Goal: Task Accomplishment & Management: Manage account settings

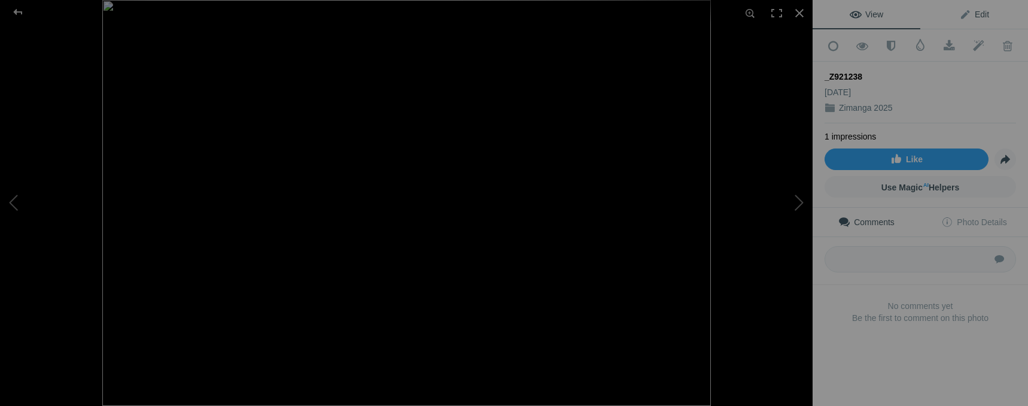
click at [980, 14] on span "Edit" at bounding box center [975, 15] width 30 height 10
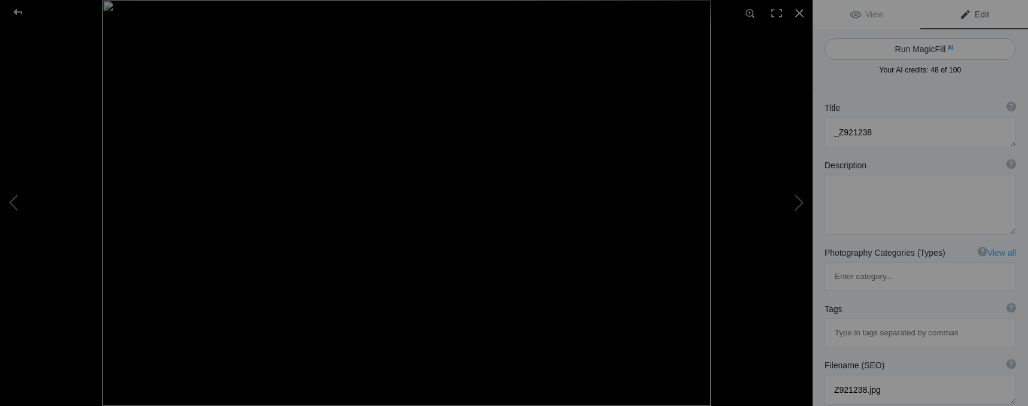
click at [925, 51] on button "Run MagicFill AI" at bounding box center [921, 49] width 192 height 22
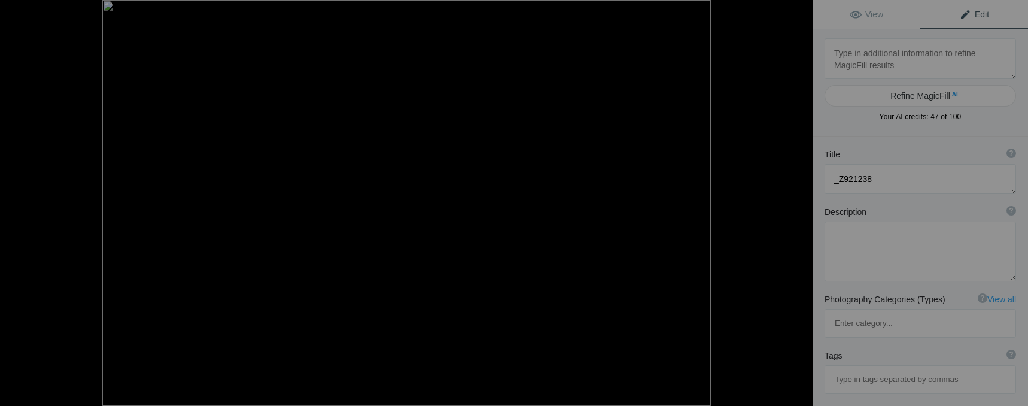
type textarea "Majestic Vulture Engaging with a Hare in the Wild"
type textarea "This striking image captures a dramatic moment in nature, showcasing a majestic…"
type textarea "vulture-hare-wildlife-interaction.jpg"
type textarea "A vulture with outstretched wings engages with a hare on a [PERSON_NAME] terrai…"
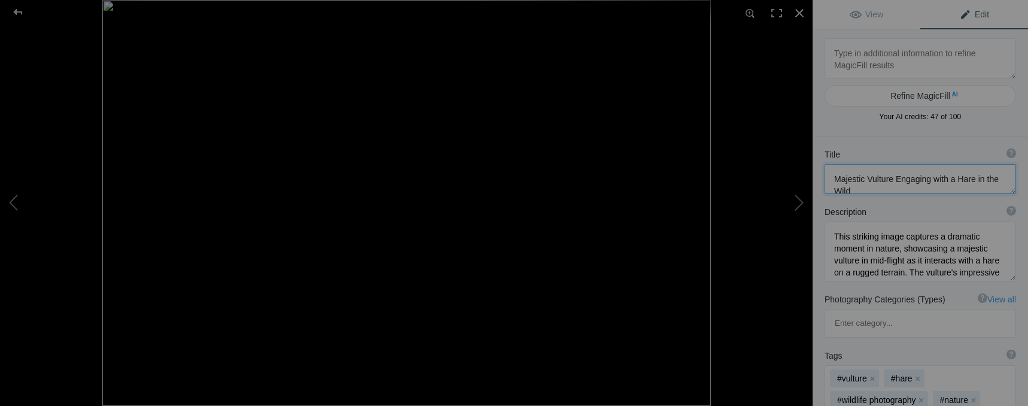
click at [969, 178] on textarea at bounding box center [921, 179] width 192 height 30
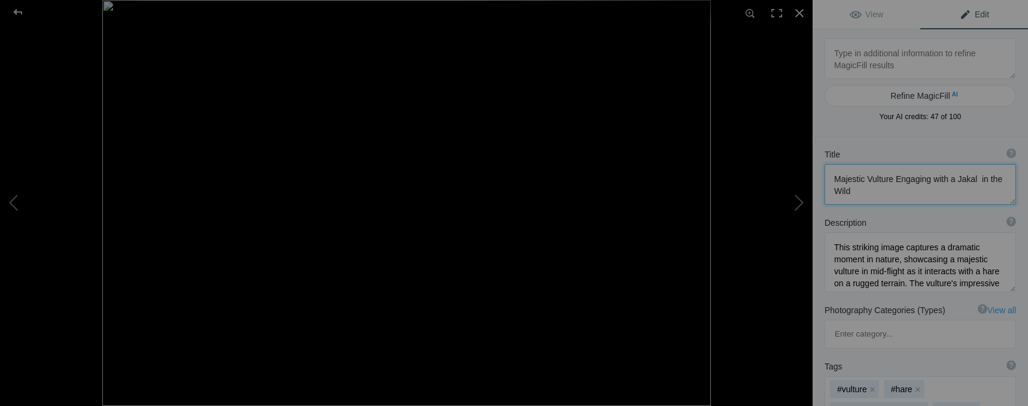
click at [968, 183] on textarea at bounding box center [921, 184] width 192 height 41
click at [964, 182] on textarea at bounding box center [921, 184] width 192 height 41
click at [963, 181] on textarea at bounding box center [921, 184] width 192 height 41
click at [17, 8] on div at bounding box center [17, 12] width 43 height 24
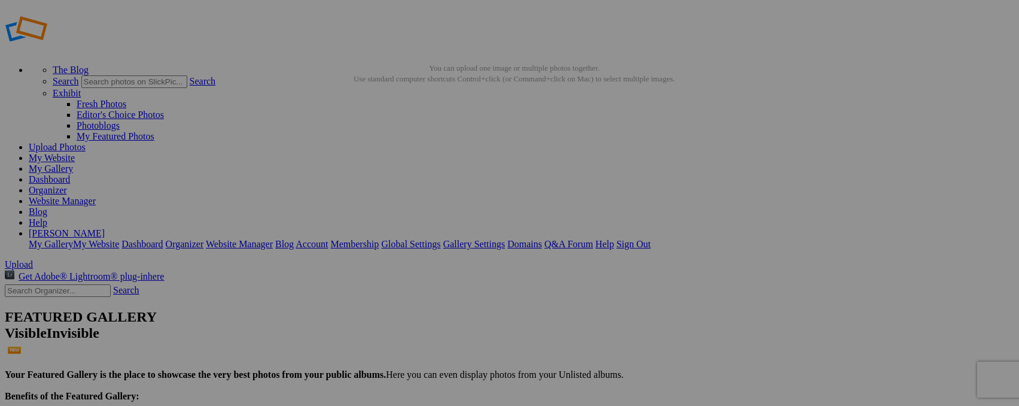
type textarea "Majestic Vulture Engaging with a Jakal in the Wild"
type input "_"
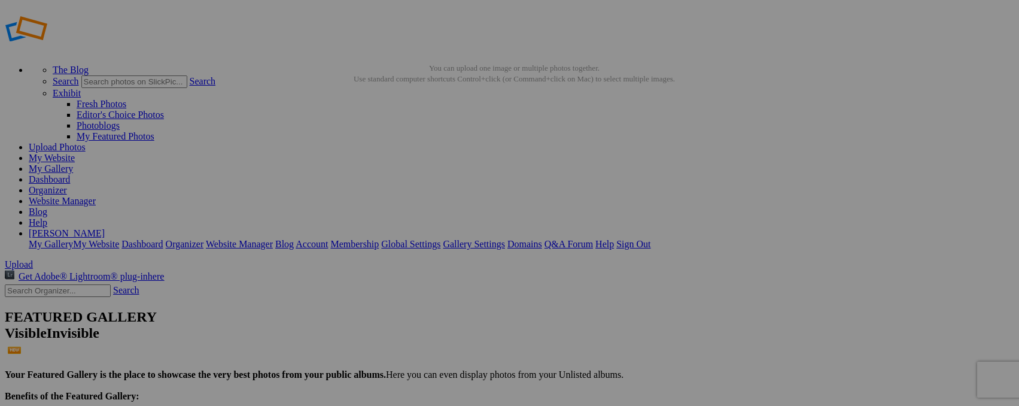
type input "Jakal and Vulture"
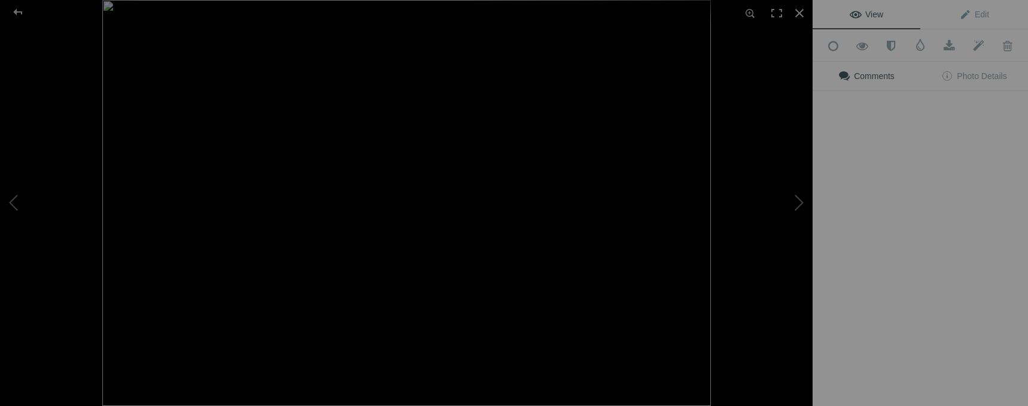
type input "White-backed Vulture (Gyps africanus)"
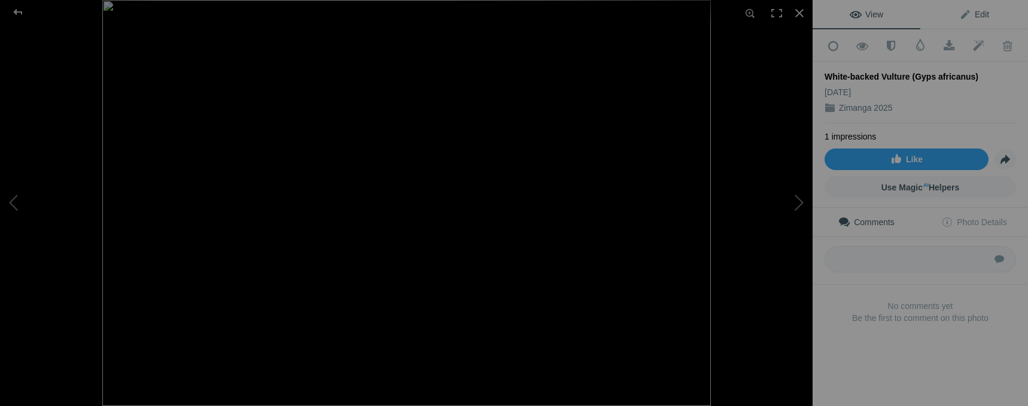
click at [970, 16] on span "Edit" at bounding box center [975, 15] width 30 height 10
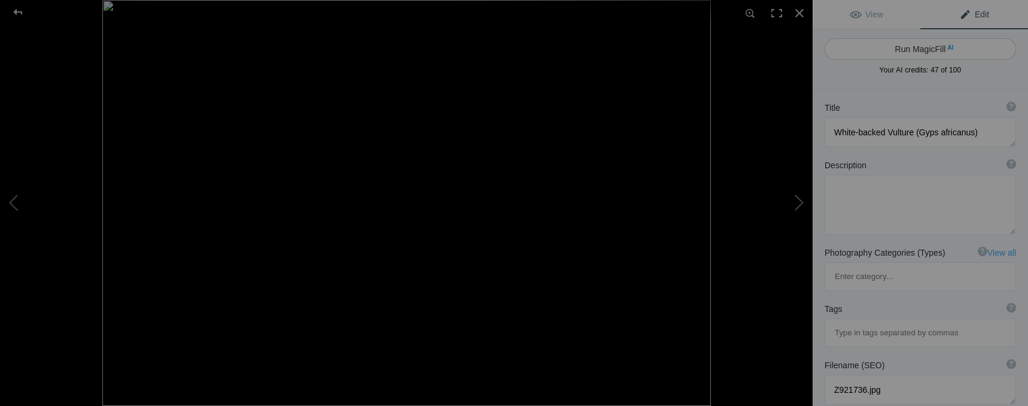
click at [915, 53] on button "Run MagicFill AI" at bounding box center [921, 49] width 192 height 22
type textarea "Majestic White-backed Vulture Portrait (Gyps africanus)"
type textarea "This striking image captures a close-up of a White-backed Vulture, known scient…"
type textarea "white-backed-vulture-portrait.jpg"
type textarea "Close-up portrait of a White-backed Vulture (Gyps africanus) showcasing its dis…"
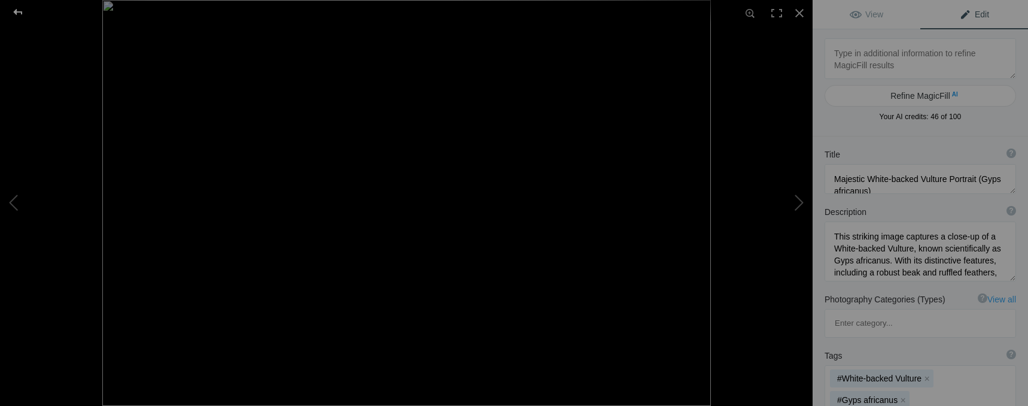
click at [22, 14] on div at bounding box center [17, 12] width 43 height 24
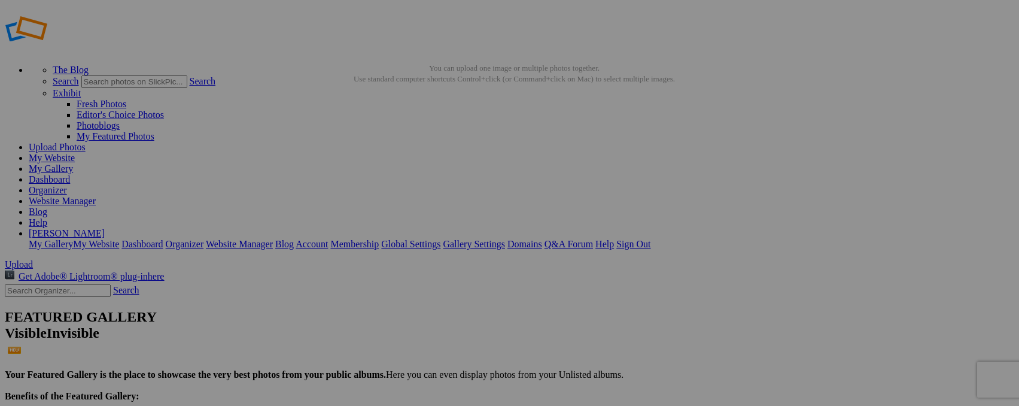
type input "_"
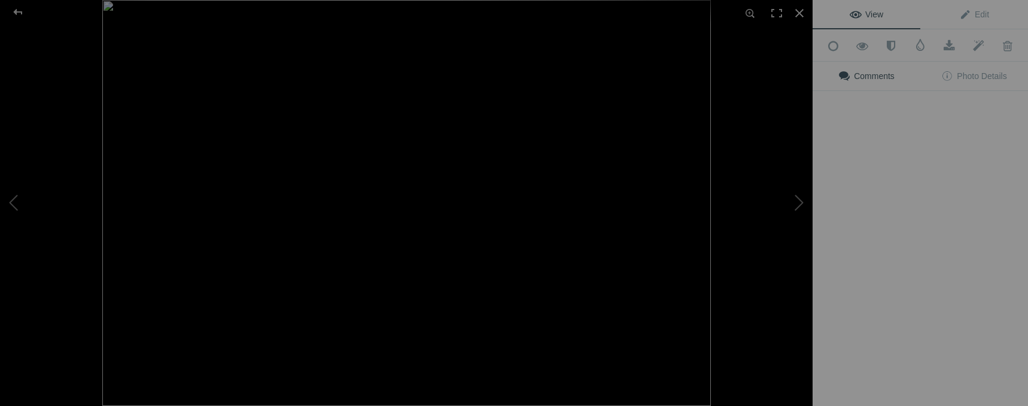
type input "Side-striped Jakal (Canis adustus)"
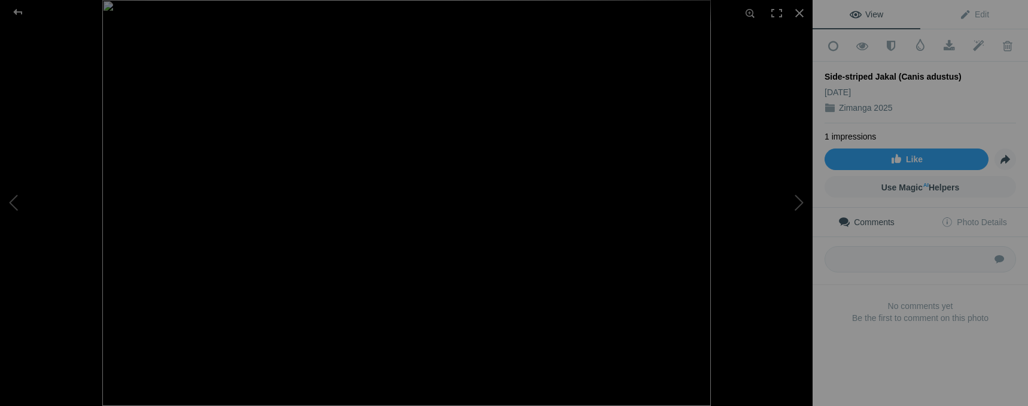
click at [889, 76] on div "Side-striped Jakal (Canis adustus)" at bounding box center [921, 77] width 192 height 12
click at [963, 17] on span "Edit" at bounding box center [975, 15] width 30 height 10
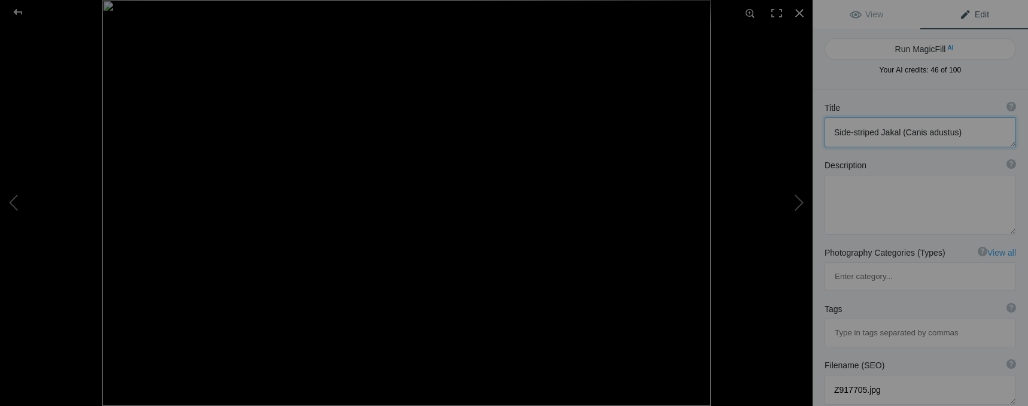
click at [879, 132] on textarea at bounding box center [921, 132] width 192 height 30
click at [961, 134] on textarea at bounding box center [921, 132] width 192 height 30
click at [969, 19] on span "Edit" at bounding box center [975, 15] width 30 height 10
click at [969, 16] on span "Edit" at bounding box center [975, 15] width 30 height 10
click at [917, 50] on button "Run MagicFill AI" at bounding box center [921, 49] width 192 height 22
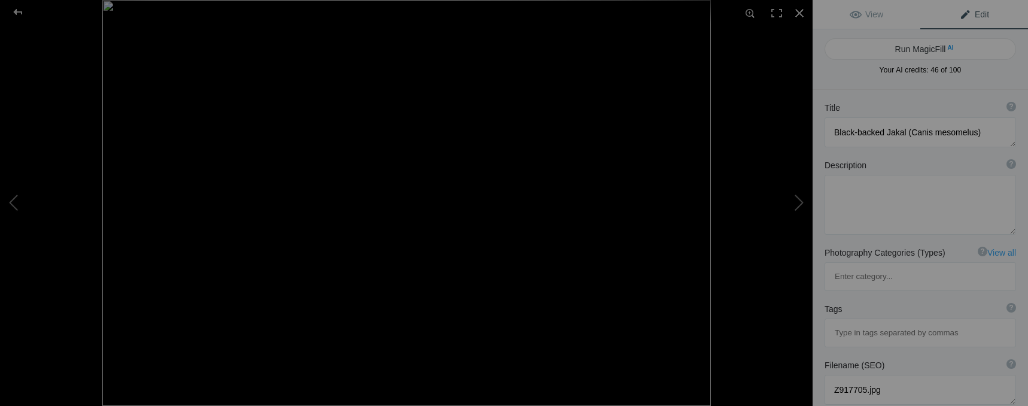
type textarea "Black-Backed Jackal in Natural Habitat"
type textarea "This captivating image showcases a Black-Backed Jackal (Canis mesomelus) standi…"
type textarea "black-backed-jackal-natural-habitat.jpg"
type textarea "A Black-Backed Jackal (Canis mesomelus) standing in profile against a blurred n…"
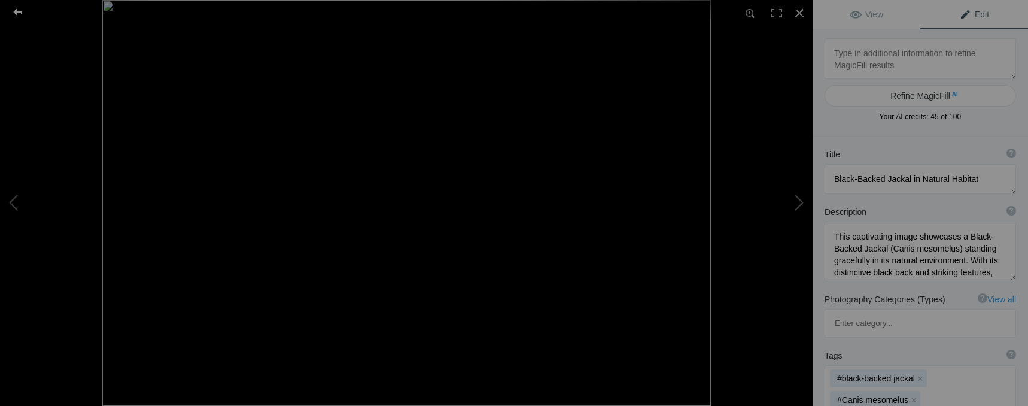
click at [16, 13] on div at bounding box center [17, 12] width 43 height 24
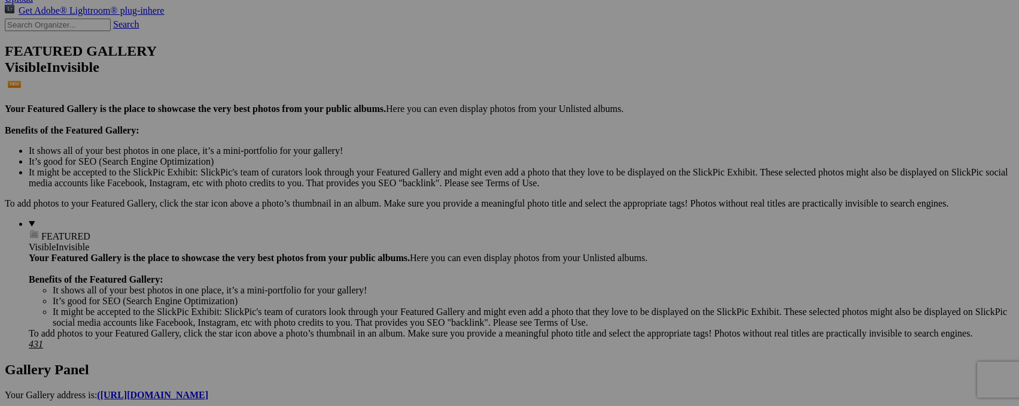
scroll to position [272, 0]
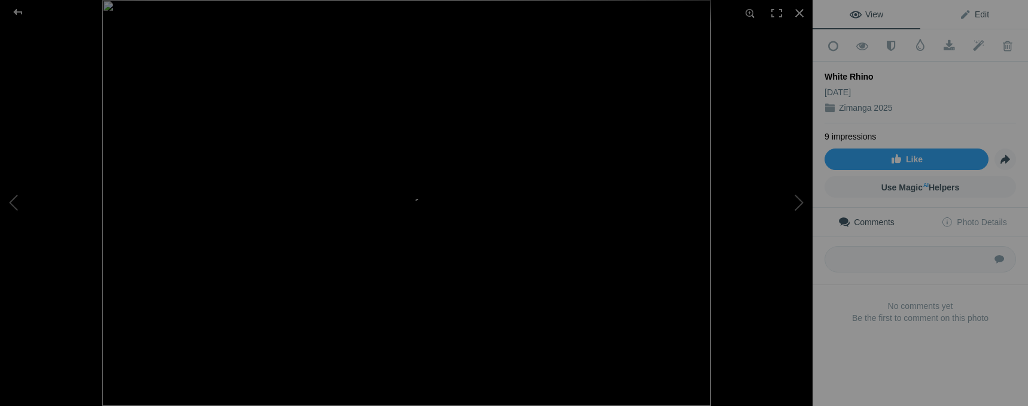
click at [976, 11] on span "Edit" at bounding box center [975, 15] width 30 height 10
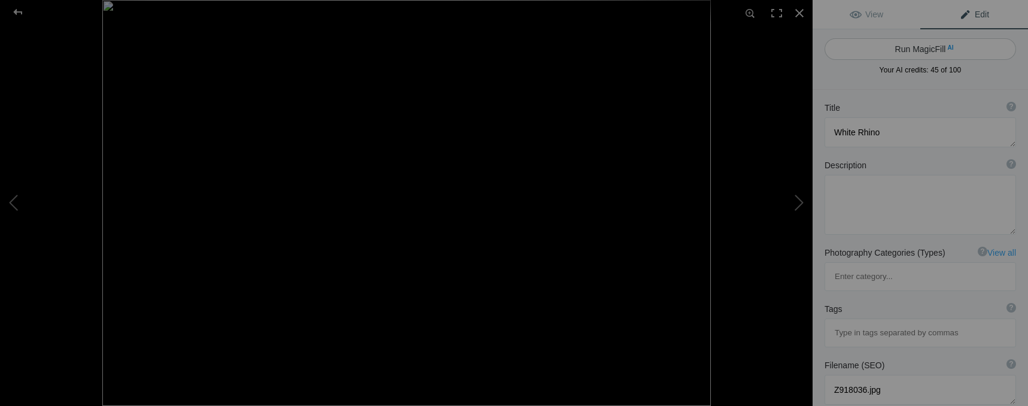
click at [907, 53] on button "Run MagicFill AI" at bounding box center [921, 49] width 192 height 22
type textarea "Majestic White Rhinos at Night"
type textarea "This striking black-and-white photograph captures two white rhinos standing gra…"
type textarea "majestic-white-rhinos-night.jpg"
type textarea "Two white rhinos standing by a waterhole at night, with their reflections visib…"
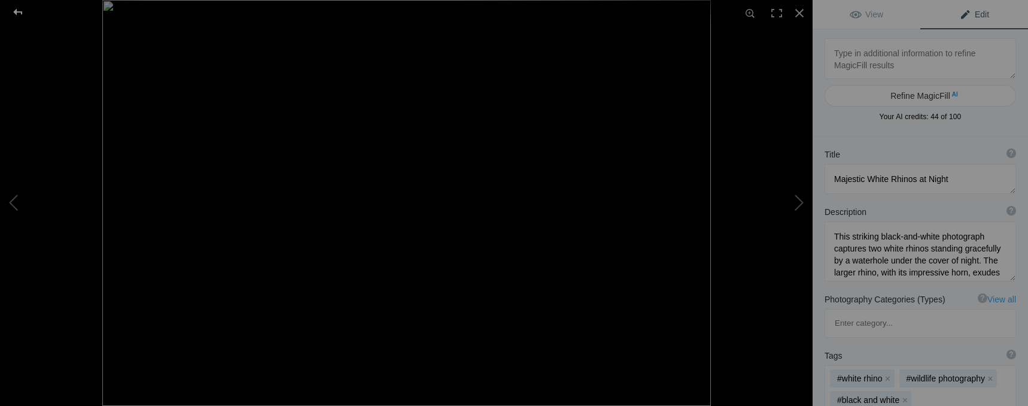
click at [22, 11] on div at bounding box center [17, 12] width 43 height 24
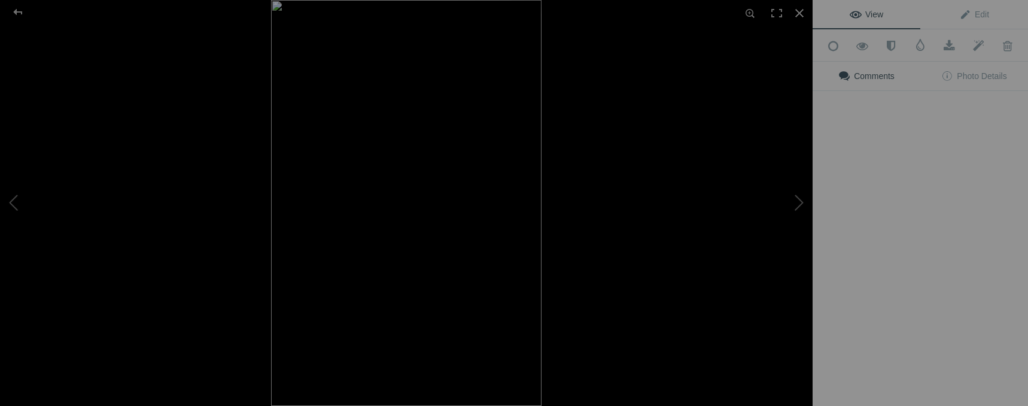
click at [518, 223] on img at bounding box center [406, 203] width 271 height 406
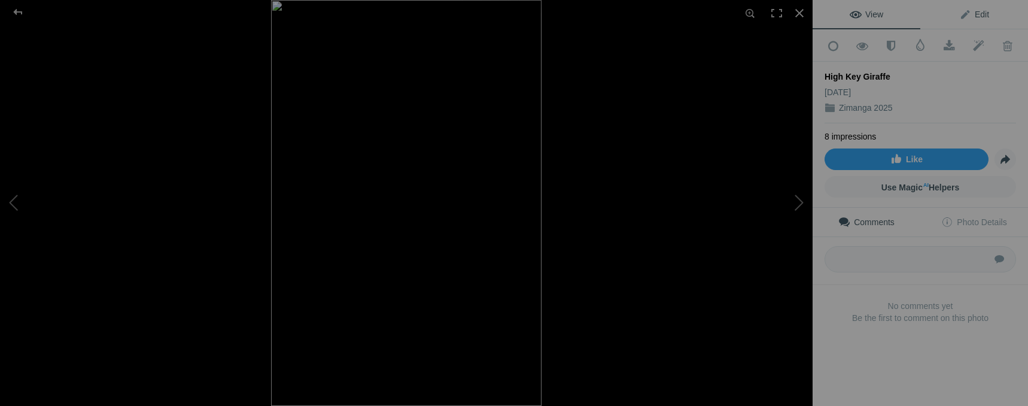
click at [971, 12] on span "Edit" at bounding box center [975, 15] width 30 height 10
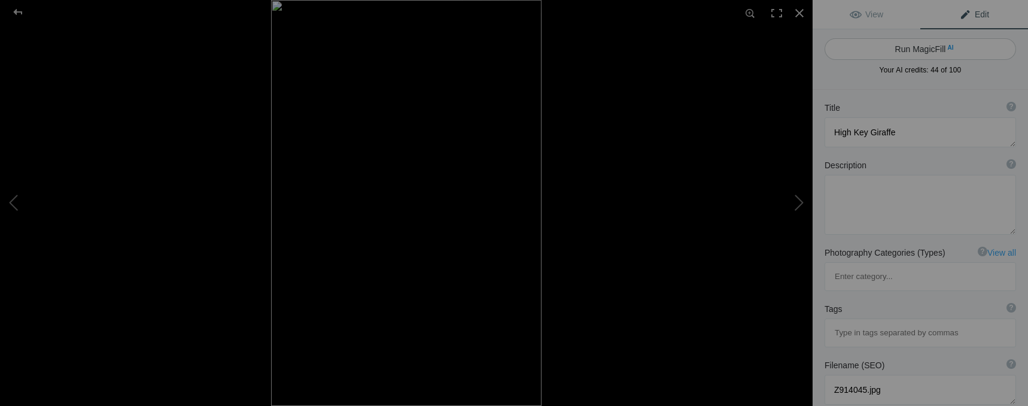
click at [931, 54] on button "Run MagicFill AI" at bounding box center [921, 49] width 192 height 22
type textarea "Elegant High Key Portrait of a Giraffe"
type textarea "This stunning high key portrait captures the graceful features of a giraffe, sh…"
type textarea "elegant-high-key-giraffe-portrait.jpg"
type textarea "High key portrait of a giraffe showcasing its unique features and markings agai…"
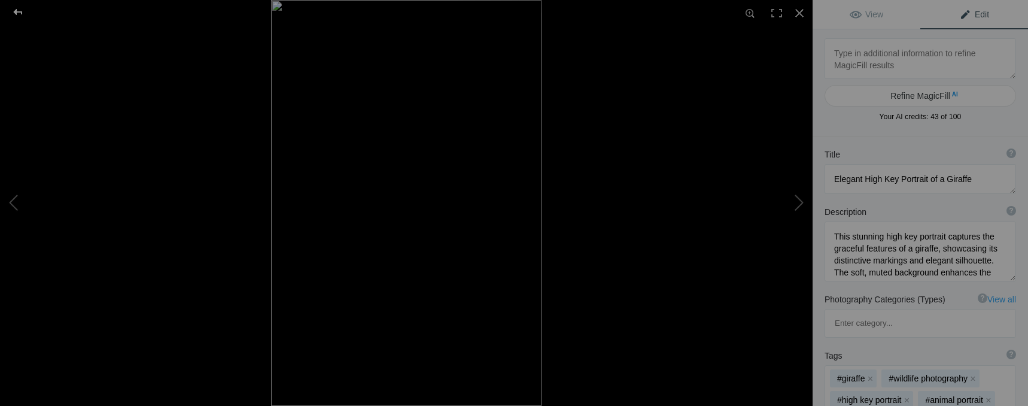
click at [23, 16] on div at bounding box center [17, 12] width 43 height 24
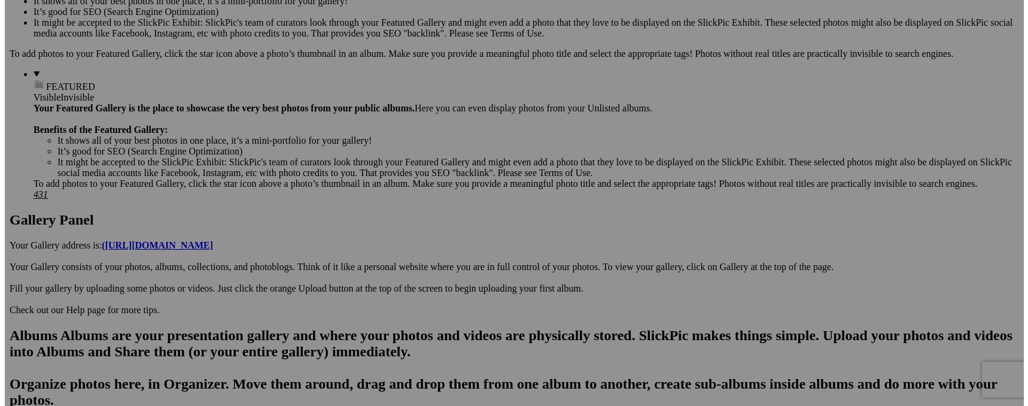
scroll to position [436, 0]
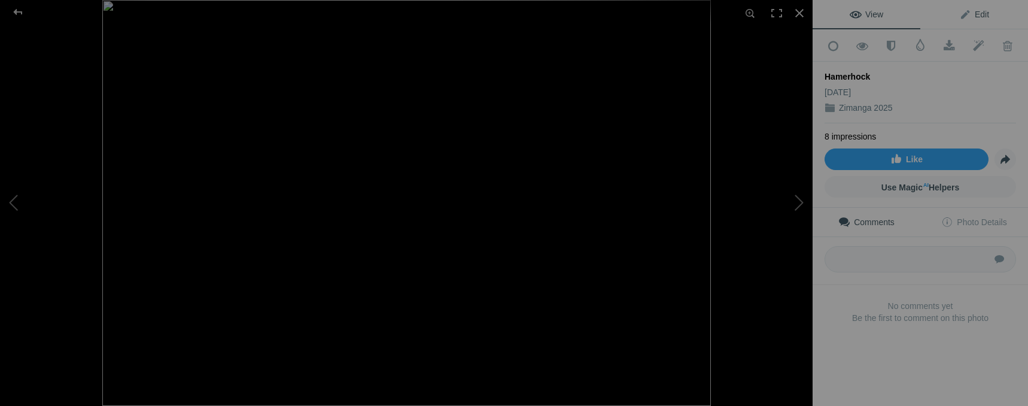
click at [973, 14] on span "Edit" at bounding box center [975, 15] width 30 height 10
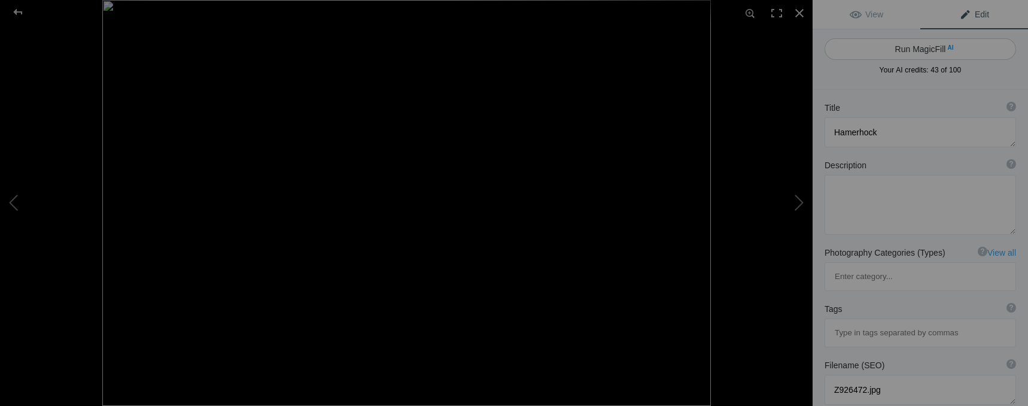
click at [940, 47] on button "Run MagicFill AI" at bounding box center [921, 49] width 192 height 22
type textarea "Hamerkop Bird Walking Along Water's Edge"
type textarea "The Hamerkop, known for its unique hammer-shaped head, is a fascinating bird of…"
type textarea "hamerkop-bird-walking-water-edge.jpg"
type textarea "A Hamerkop bird walking along the edge of a water body, showcasing its distinct…"
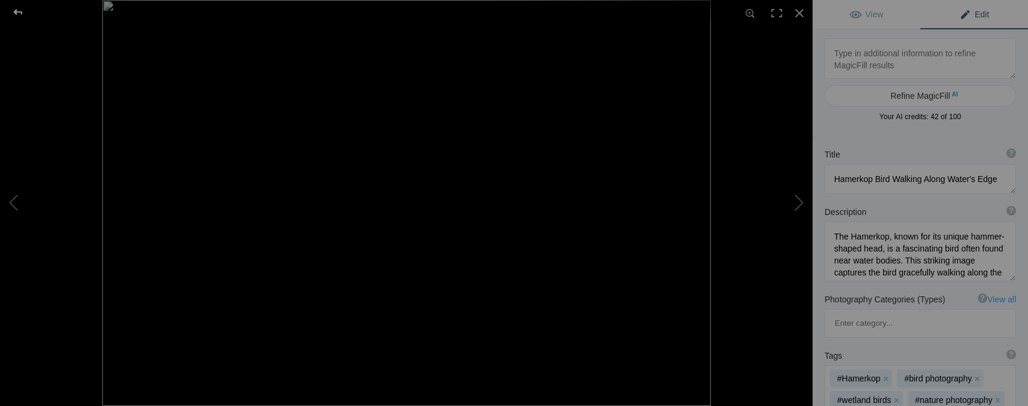
click at [18, 9] on div at bounding box center [17, 12] width 43 height 24
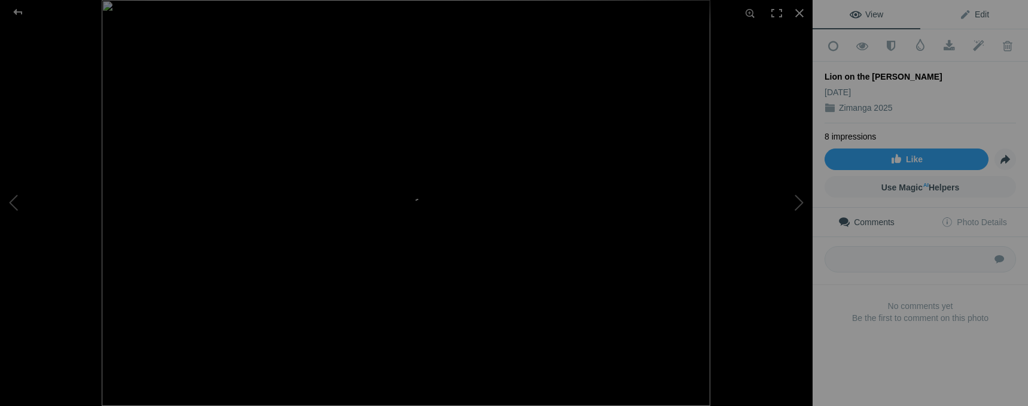
click at [986, 12] on link "Edit" at bounding box center [975, 14] width 108 height 29
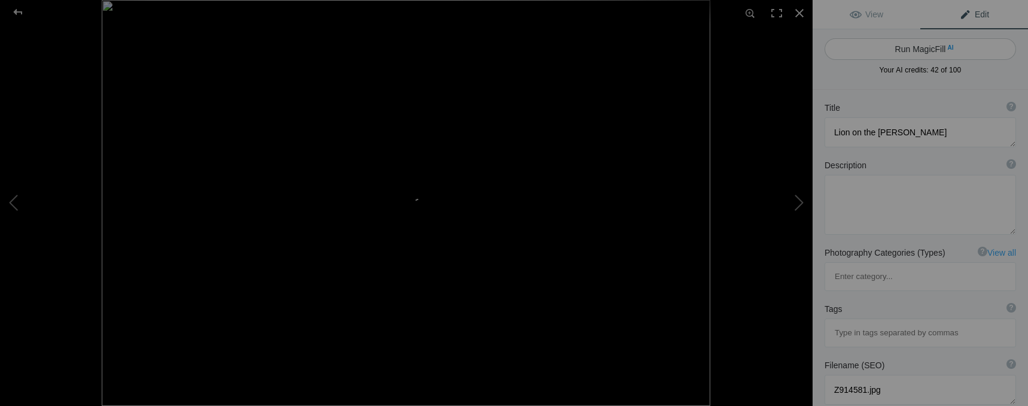
click at [926, 52] on button "Run MagicFill AI" at bounding box center [921, 49] width 192 height 22
type textarea "Majestic Lion Stalking Prey in the Wild"
type textarea "Witness the raw power and grace of a lion on the [PERSON_NAME] in this stunning…"
type textarea "majestic-lion-stalking-prey.jpg"
type textarea "A lion walking through tall grass, showcasing its powerful build and focused ex…"
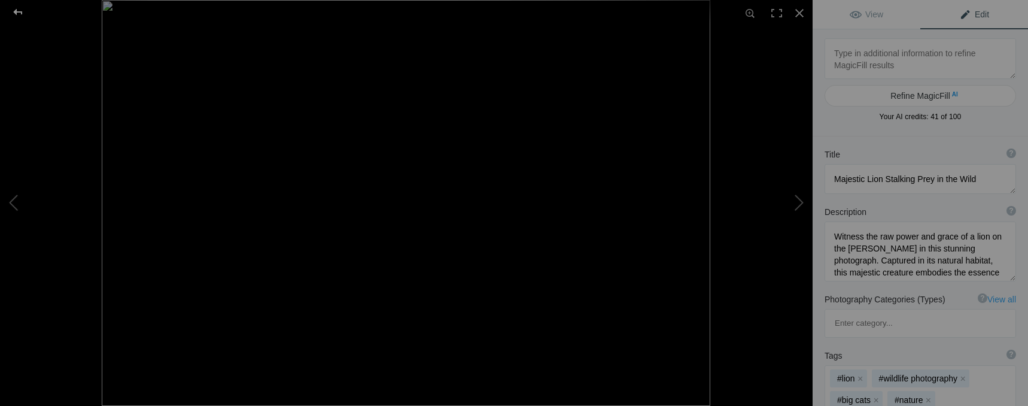
click at [19, 10] on div at bounding box center [17, 12] width 43 height 24
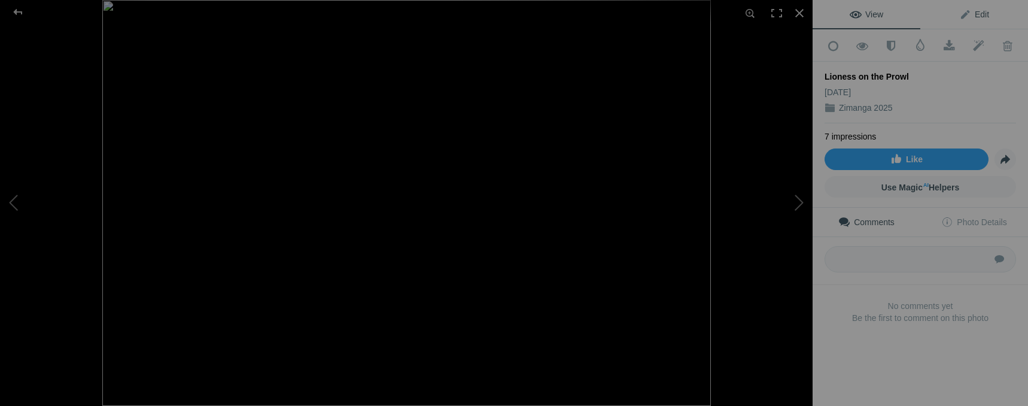
click at [972, 12] on span "Edit" at bounding box center [975, 15] width 30 height 10
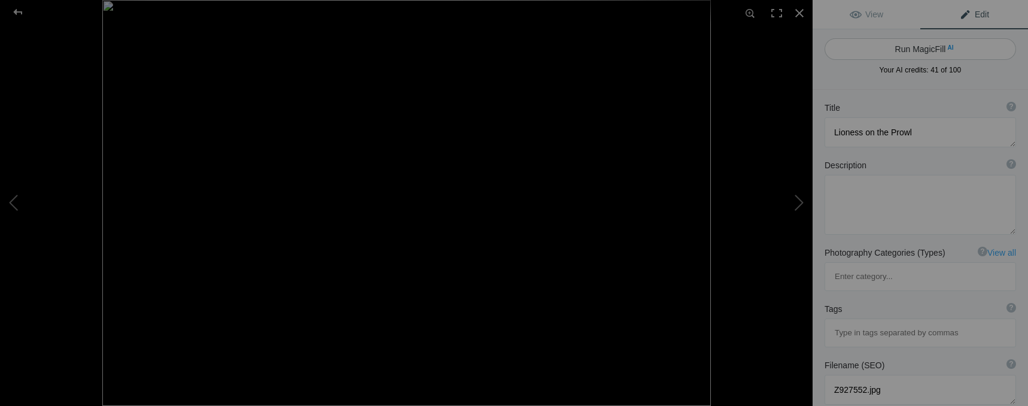
click at [931, 57] on button "Run MagicFill AI" at bounding box center [921, 49] width 192 height 22
type textarea "Majestic Lioness on the [PERSON_NAME] in the Wild"
type textarea "This stunning photograph captures a lioness gracefully prowling through her nat…"
type textarea "lioness-on-the-prowl.jpg"
type textarea "A lioness walking through the grasslands, showcasing her powerful physique and …"
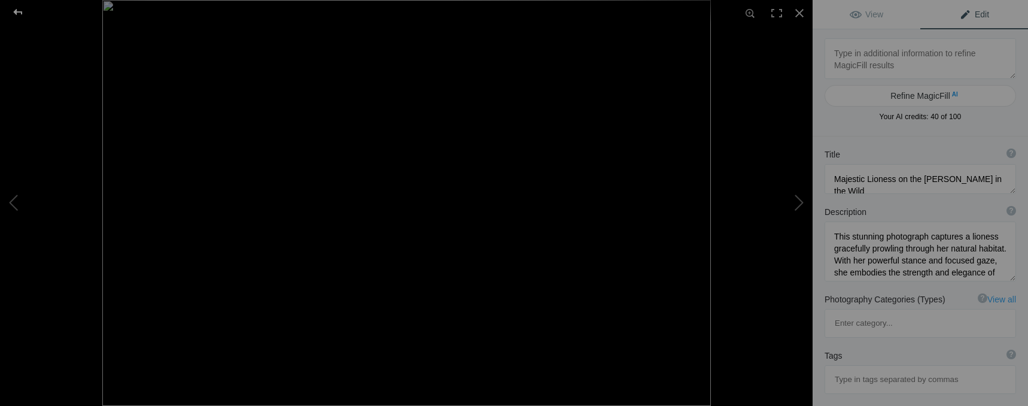
click at [22, 13] on div at bounding box center [17, 12] width 43 height 24
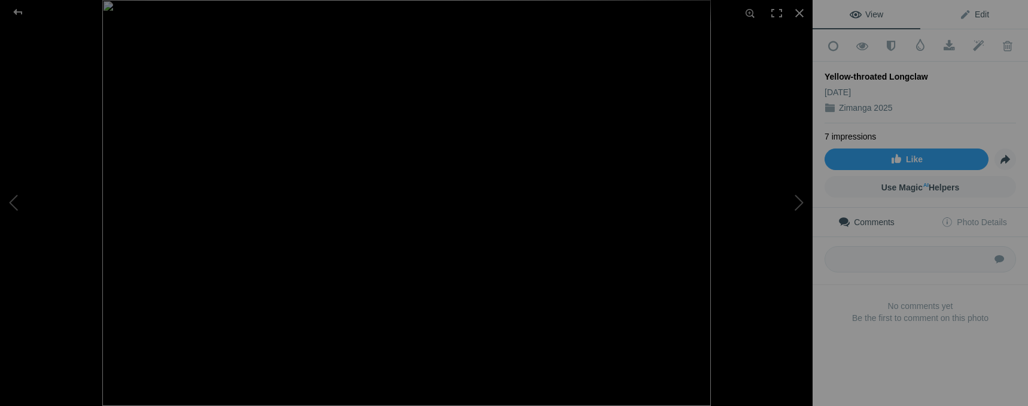
click at [986, 15] on link "Edit" at bounding box center [975, 14] width 108 height 29
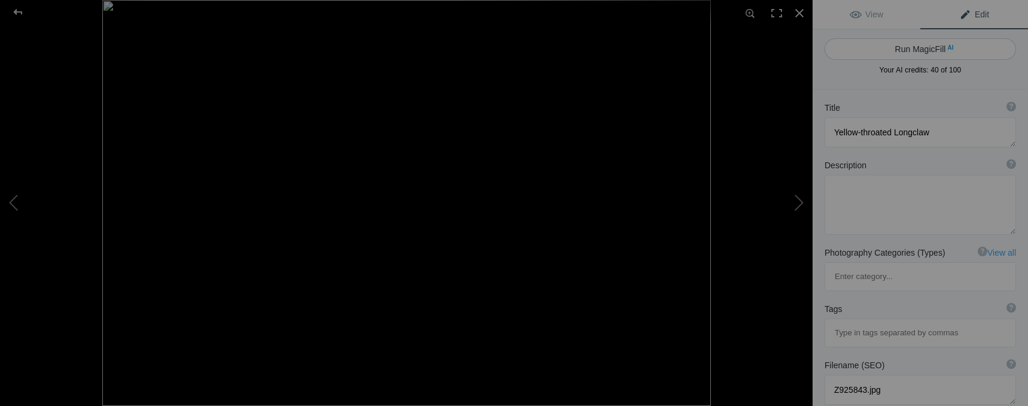
click at [921, 46] on button "Run MagicFill AI" at bounding box center [921, 49] width 192 height 22
type textarea "Yellow-throated Longclaw in Natural Habitat"
type textarea "The Yellow-throated Longclaw, a striking bird known for its vibrant yellow thro…"
type textarea "yellow-throated-longclaw-natural-habitat.jpg"
type textarea "A Yellow-throated Longclaw standing in tall grass, showcasing its vibrant yello…"
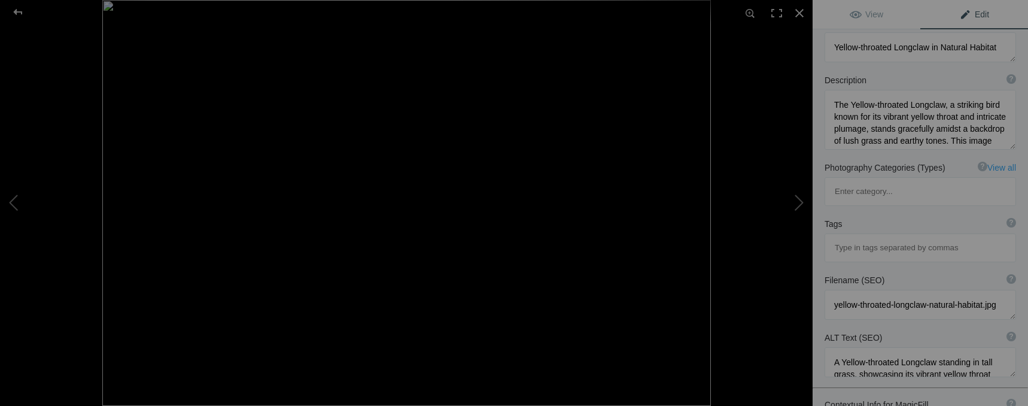
scroll to position [149, 0]
